Goal: Information Seeking & Learning: Learn about a topic

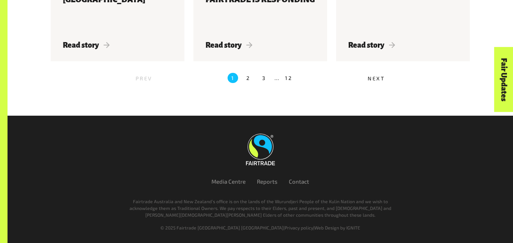
click at [245, 75] on label "2" at bounding box center [248, 78] width 11 height 11
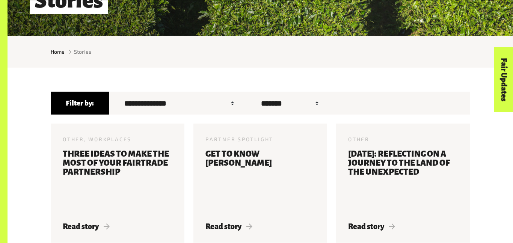
scroll to position [735, 0]
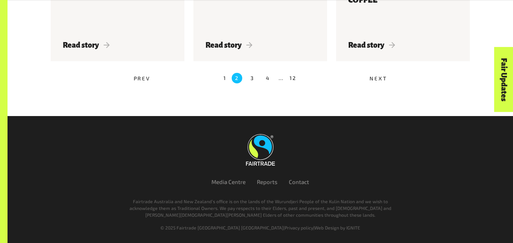
click at [227, 77] on ul "Prev 1 2 3 4 … 12 Next" at bounding box center [260, 78] width 419 height 16
click at [224, 77] on label "1" at bounding box center [224, 78] width 3 height 11
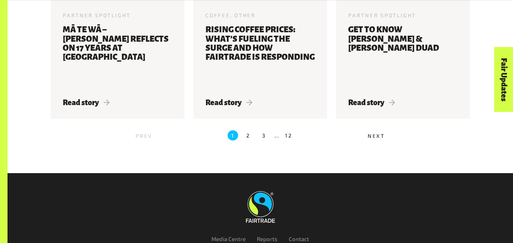
scroll to position [868, 0]
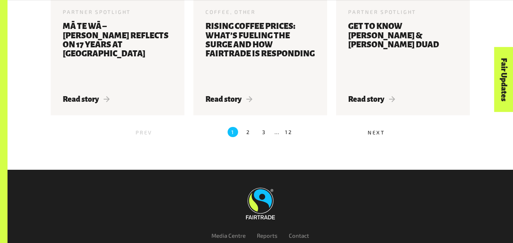
click at [246, 133] on label "2" at bounding box center [248, 132] width 11 height 11
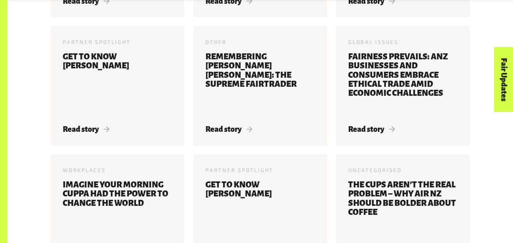
scroll to position [533, 0]
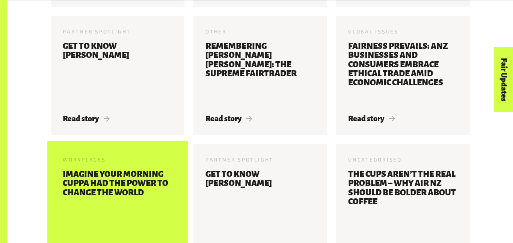
click at [122, 189] on h3 "Imagine your morning cuppa had the power to change the world" at bounding box center [118, 202] width 110 height 64
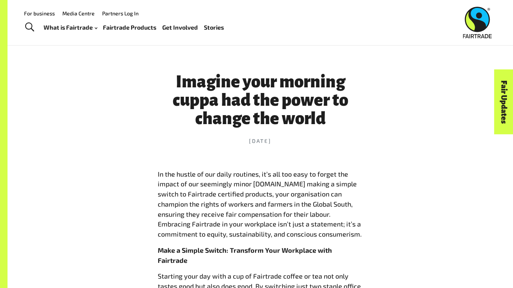
scroll to position [230, 0]
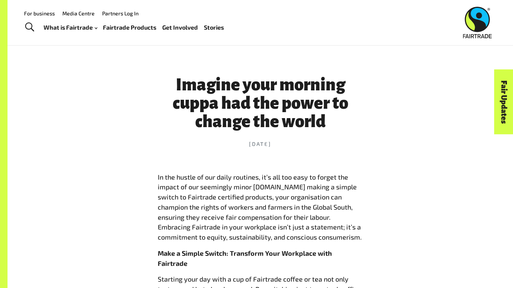
click at [362, 174] on p "In the hustle of our daily routines, it’s all too easy to forget the impact of …" at bounding box center [260, 207] width 205 height 70
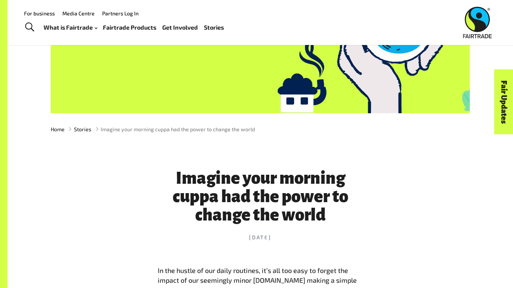
scroll to position [116, 0]
